Goal: Book appointment/travel/reservation

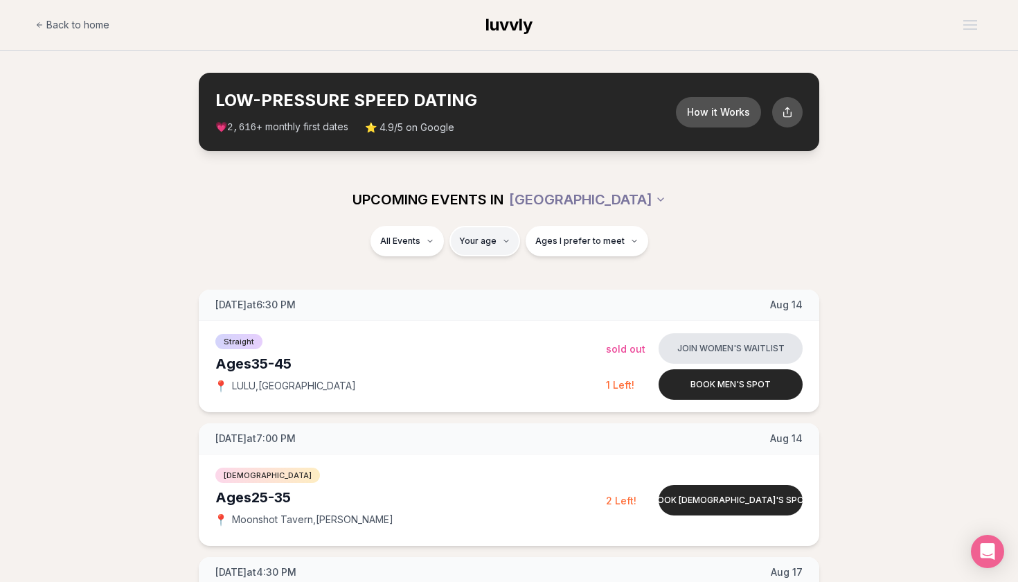
type input "**"
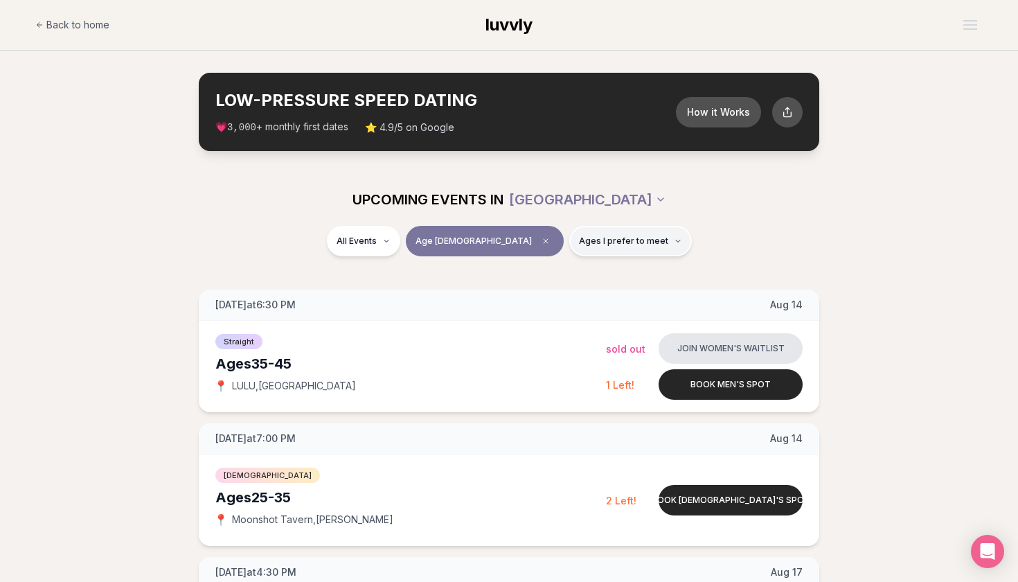
click at [606, 231] on button "Ages I prefer to meet" at bounding box center [630, 241] width 123 height 30
click at [585, 275] on span "Younger than me" at bounding box center [584, 274] width 78 height 14
click at [537, 275] on button "Younger than me" at bounding box center [531, 274] width 11 height 11
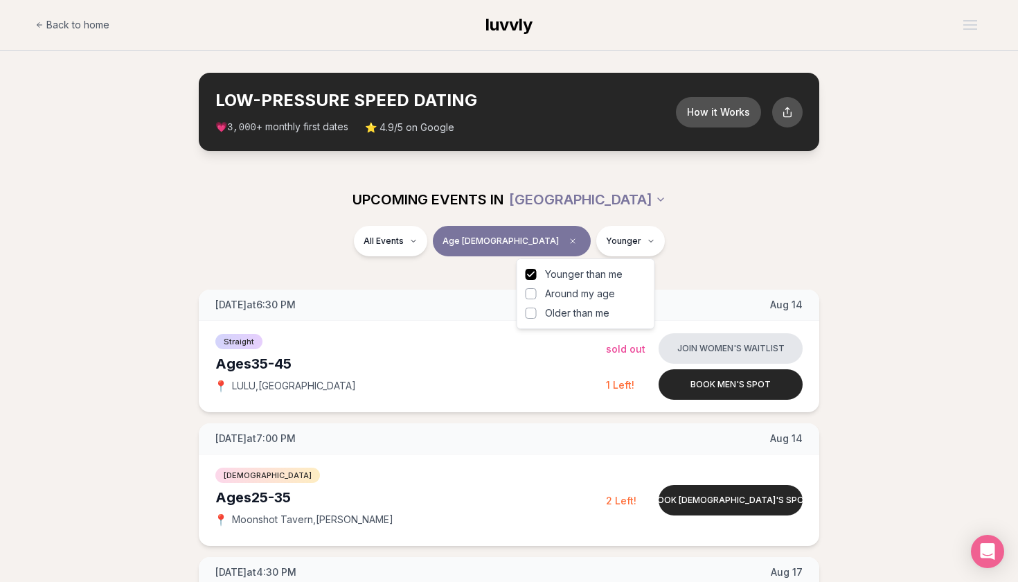
click at [724, 245] on div "All Events Age 35 Younger" at bounding box center [509, 244] width 776 height 36
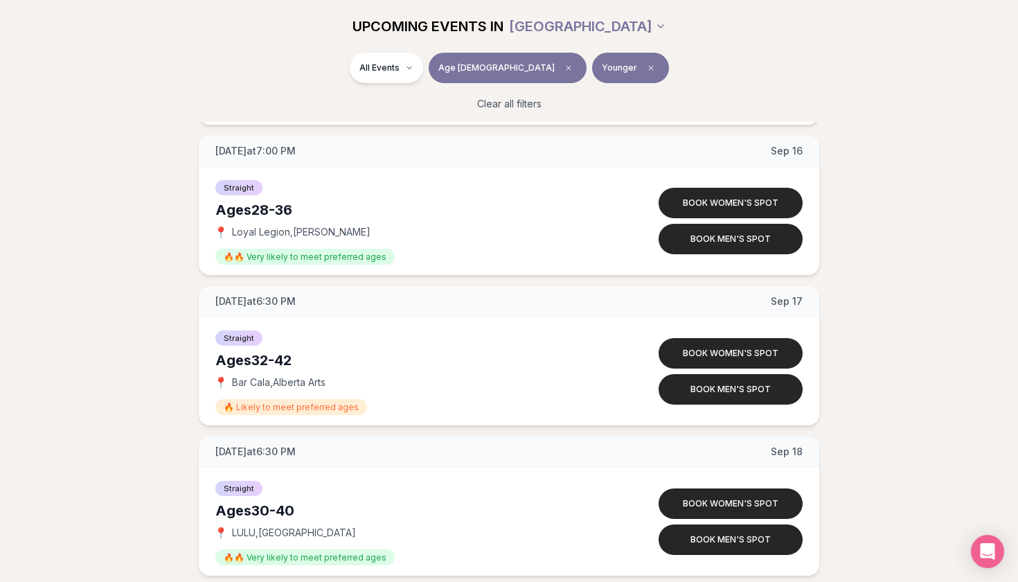
scroll to position [4511, 0]
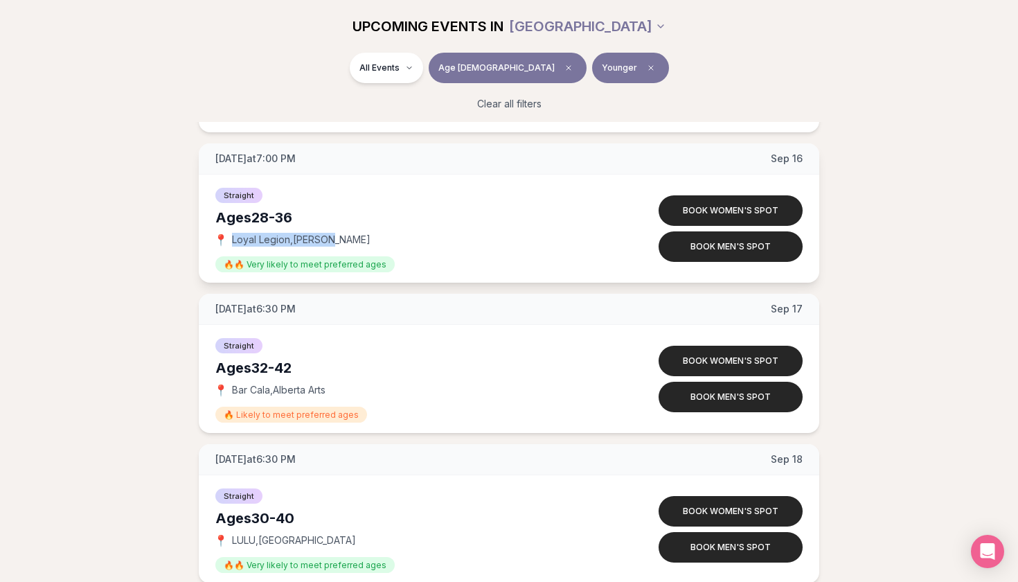
drag, startPoint x: 344, startPoint y: 237, endPoint x: 231, endPoint y: 238, distance: 112.9
click at [231, 238] on div "📍 Loyal Legion , Buckman" at bounding box center [410, 240] width 391 height 14
copy span "Loyal Legion , Buckman"
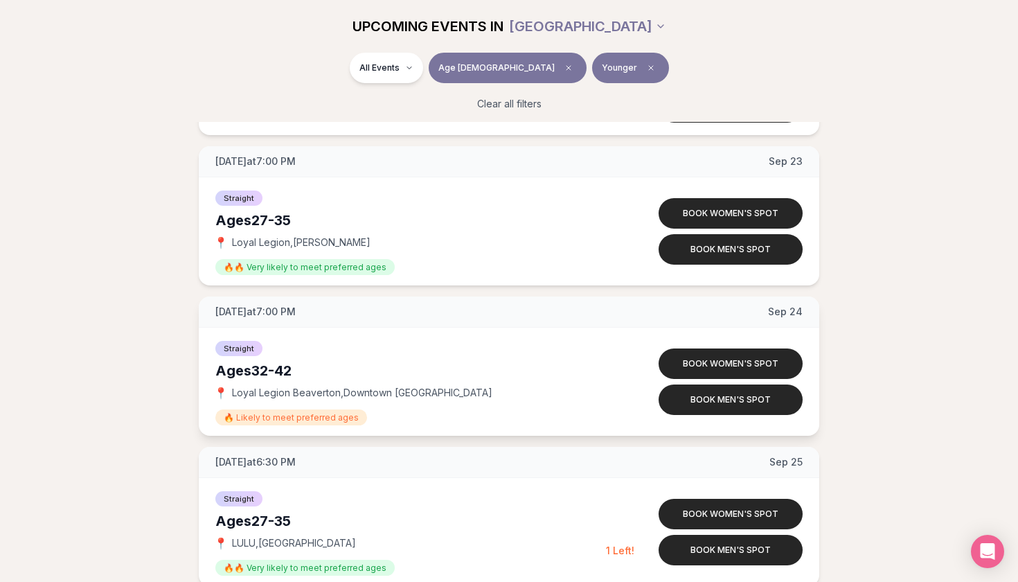
scroll to position [5396, 0]
